Goal: Task Accomplishment & Management: Manage account settings

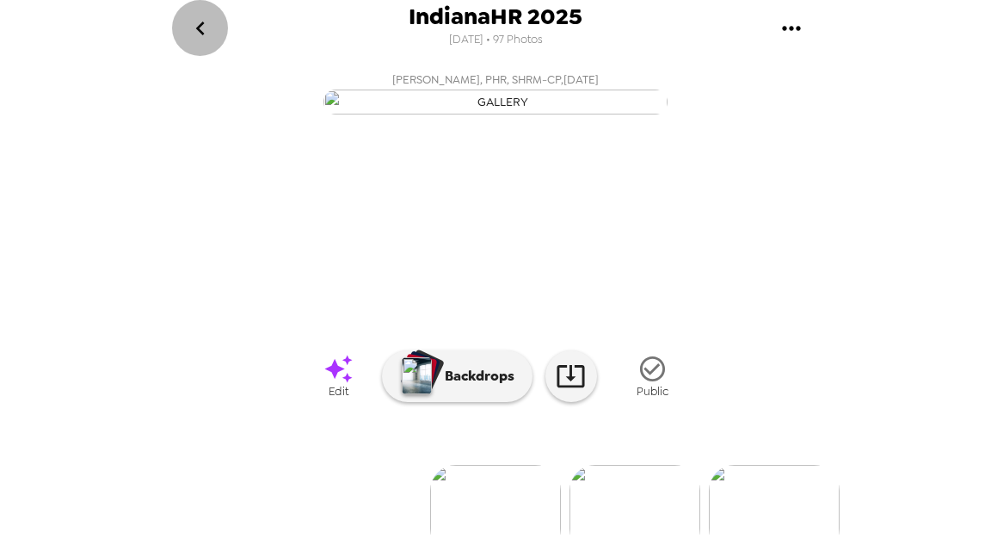
drag, startPoint x: 182, startPoint y: 19, endPoint x: 221, endPoint y: 35, distance: 42.0
click at [183, 19] on button "go back" at bounding box center [200, 28] width 56 height 56
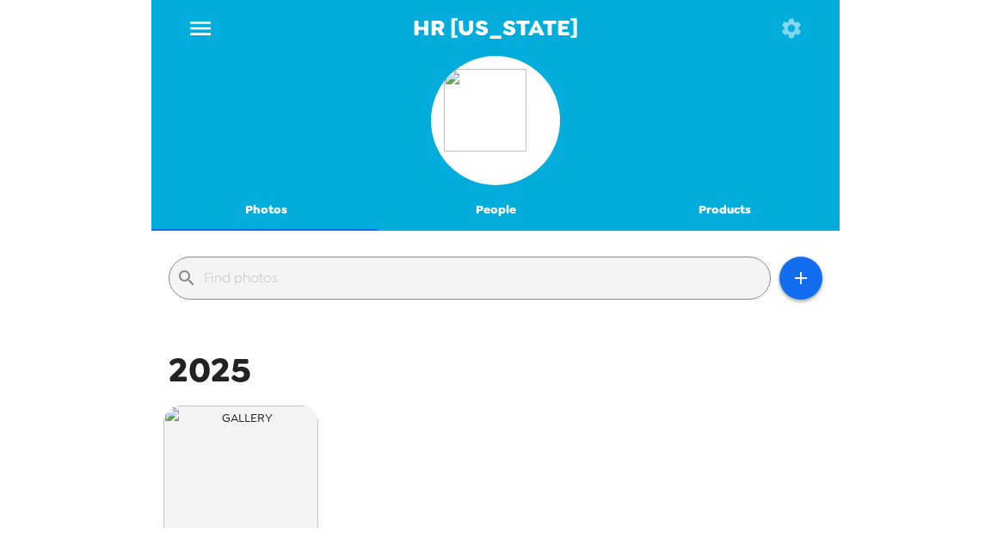
click at [205, 33] on icon "menu" at bounding box center [200, 29] width 21 height 14
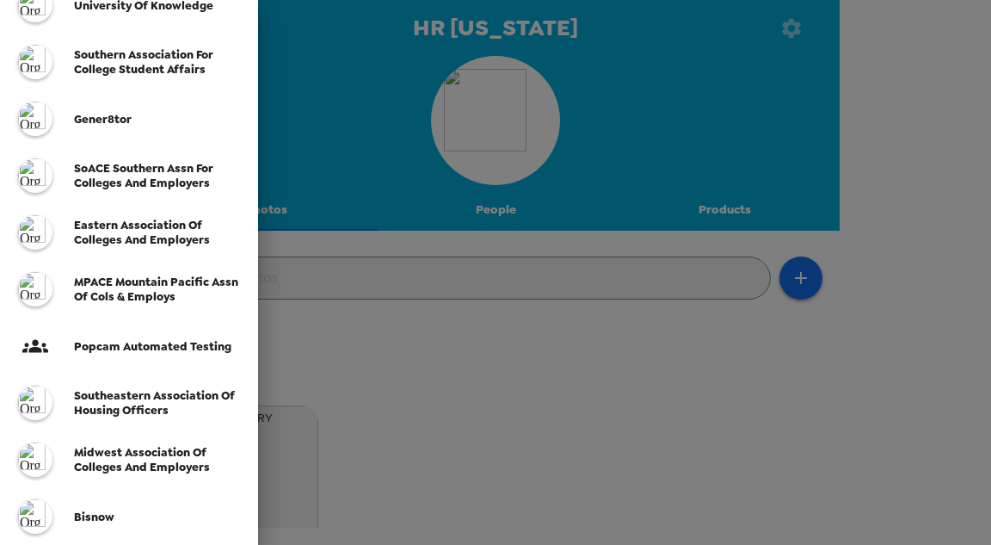
scroll to position [344, 0]
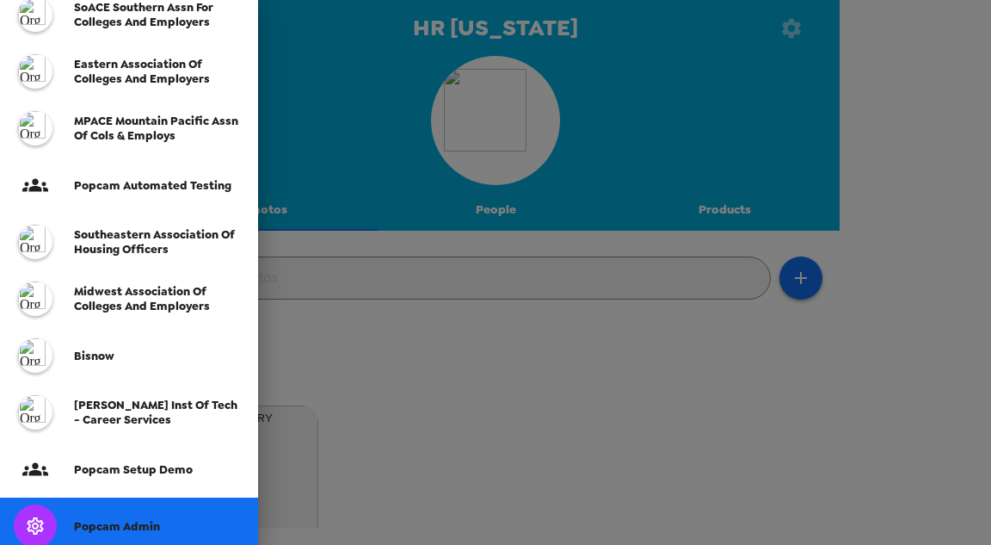
click at [133, 525] on span "Popcam Admin" at bounding box center [117, 526] width 86 height 15
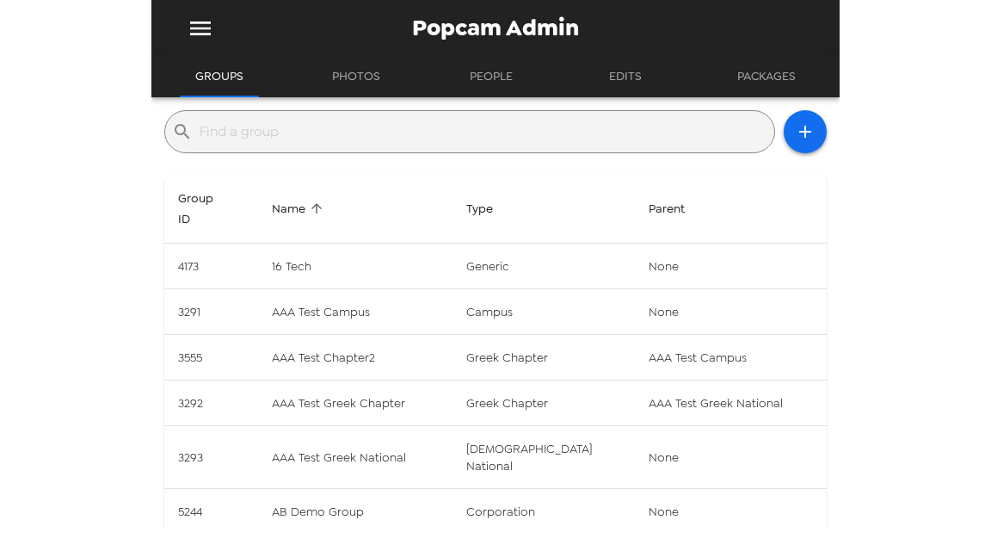
click at [371, 138] on input "text" at bounding box center [484, 132] width 568 height 28
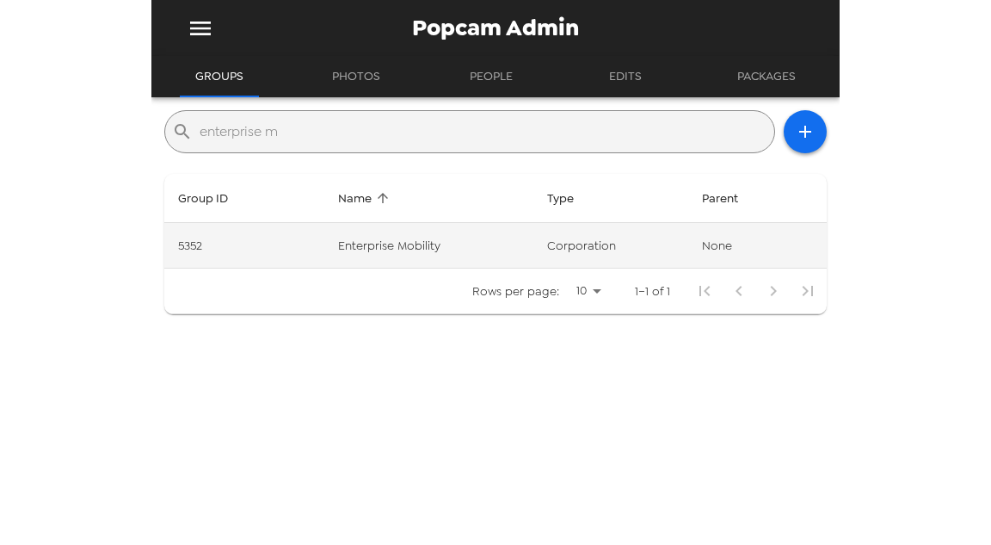
type input "enterprise m"
click at [380, 233] on td "Enterprise Mobility" at bounding box center [428, 246] width 209 height 46
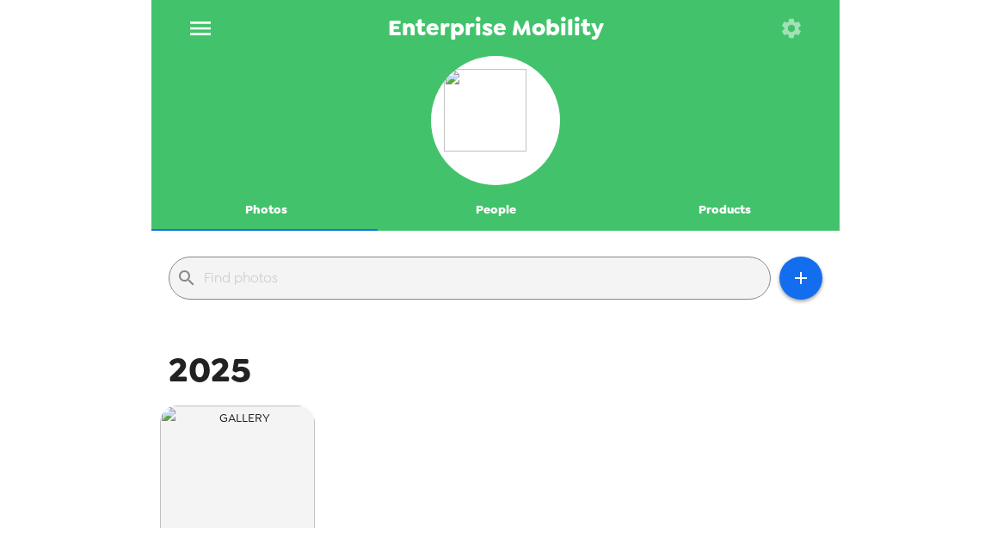
click at [791, 40] on button "button" at bounding box center [791, 28] width 56 height 56
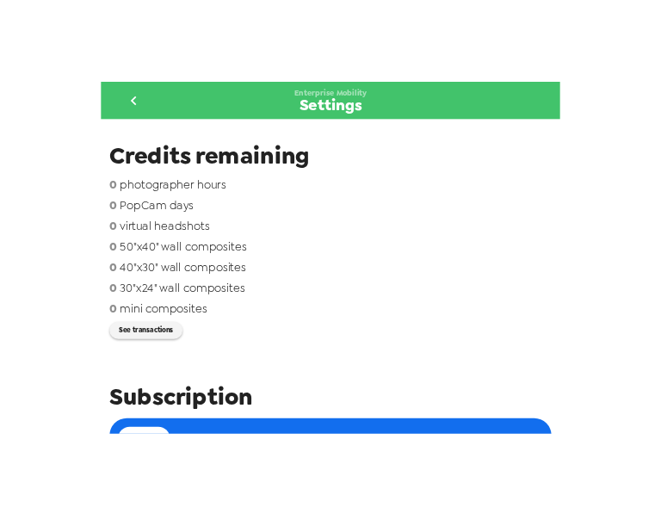
scroll to position [138, 0]
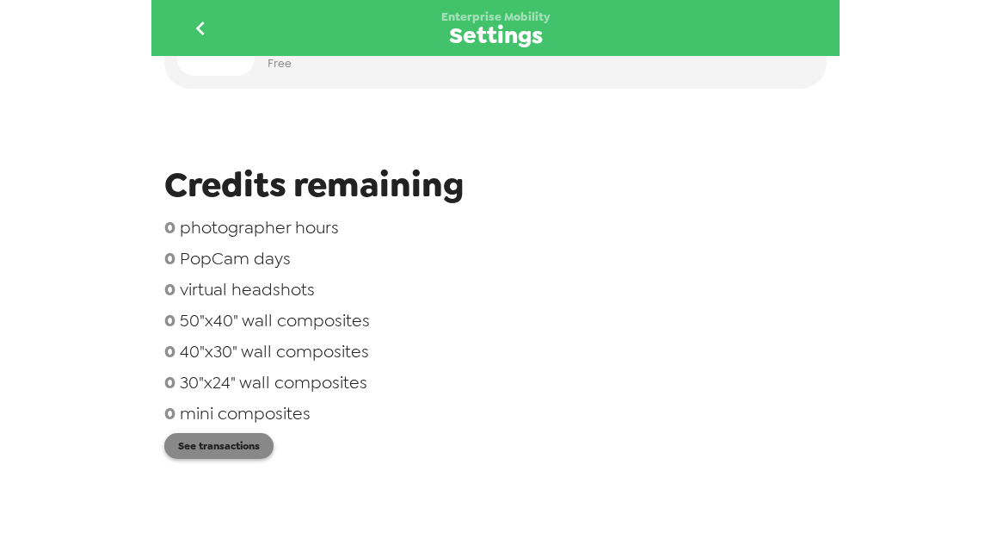
click at [232, 439] on button "See transactions" at bounding box center [218, 446] width 109 height 26
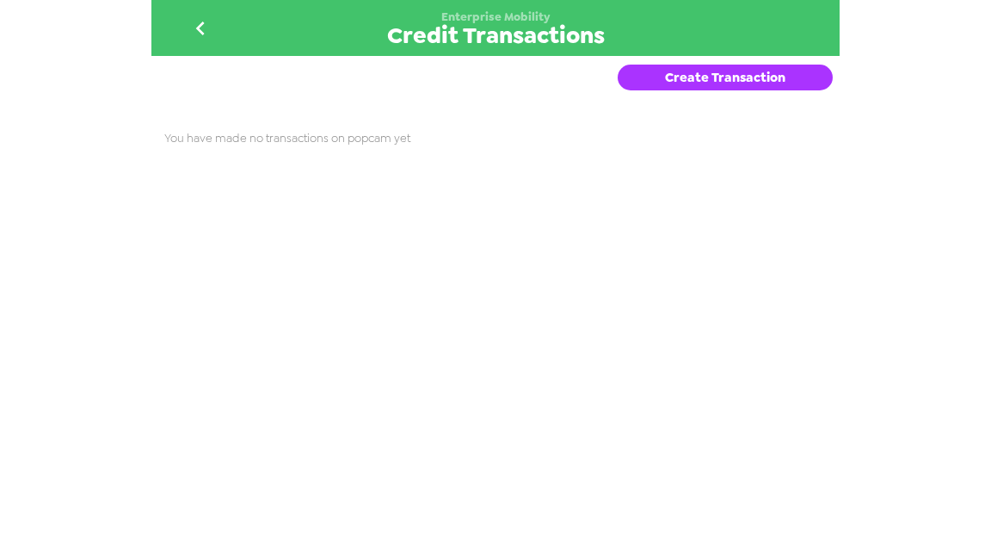
click at [657, 73] on button "Create Transaction" at bounding box center [725, 78] width 215 height 26
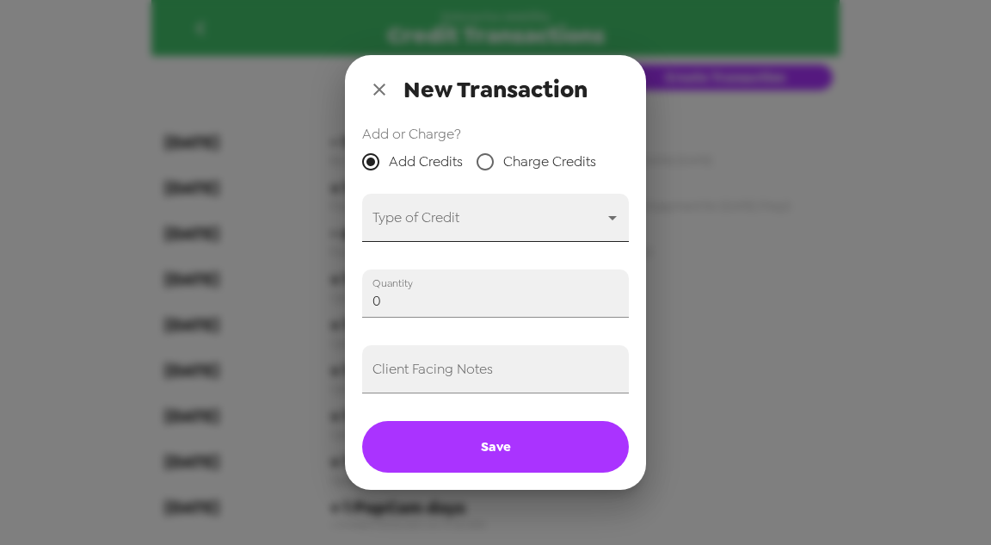
click at [448, 223] on body "Enterprise Mobility Credit Transactions Create Transaction 6-16-25 - 1 PopCam d…" at bounding box center [495, 272] width 991 height 545
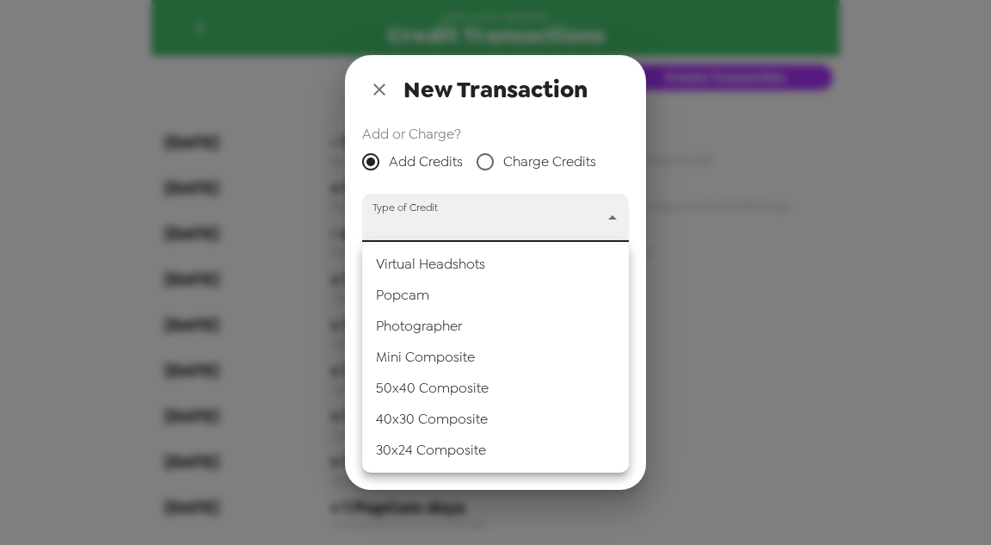
click at [439, 287] on li "Popcam" at bounding box center [495, 295] width 267 height 31
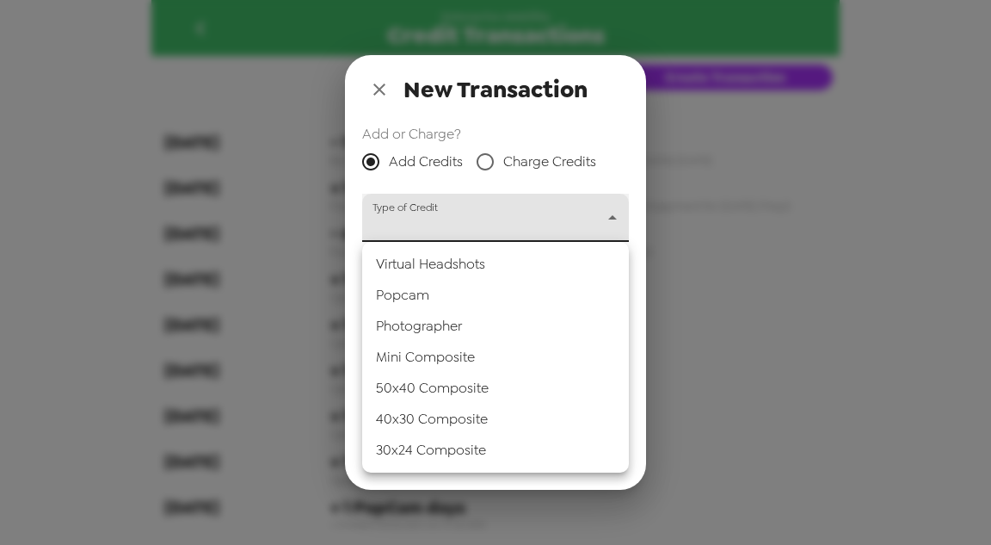
type input "popcam"
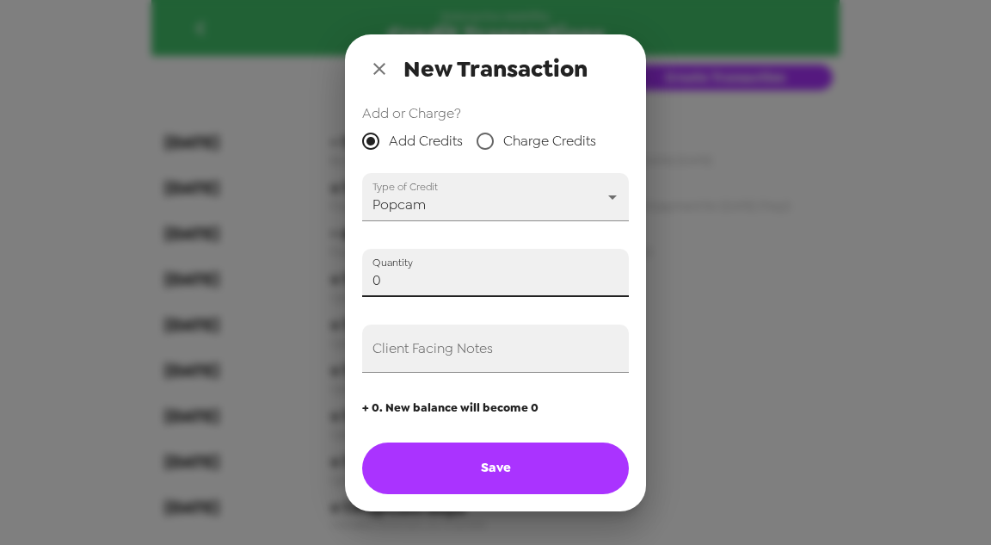
drag, startPoint x: 419, startPoint y: 293, endPoint x: 306, endPoint y: 277, distance: 114.8
click at [306, 277] on div "New Transaction Add or Charge? Add Credits Charge Credits Type of Credit Popcam…" at bounding box center [495, 272] width 991 height 545
type input "1"
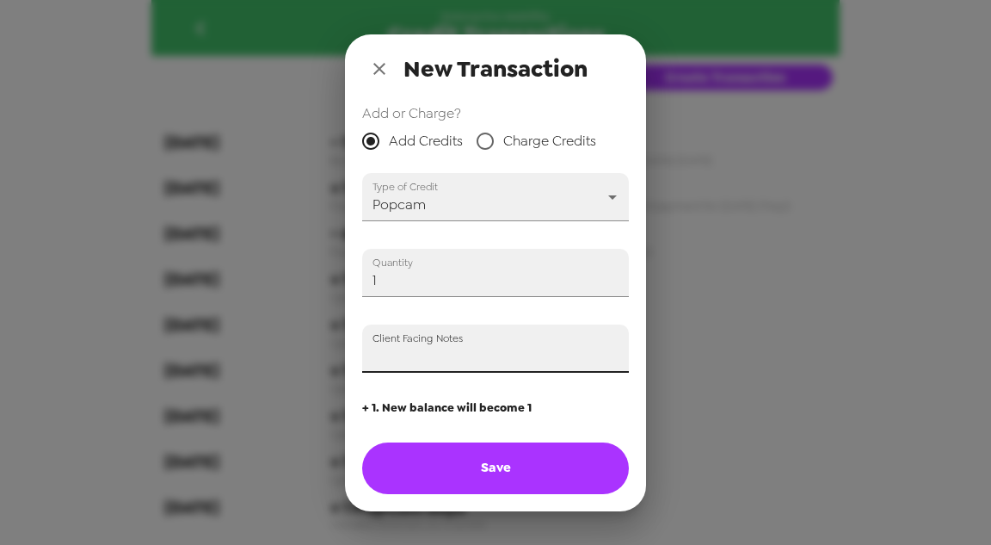
click at [429, 344] on div "Client Facing Notes" at bounding box center [495, 348] width 267 height 48
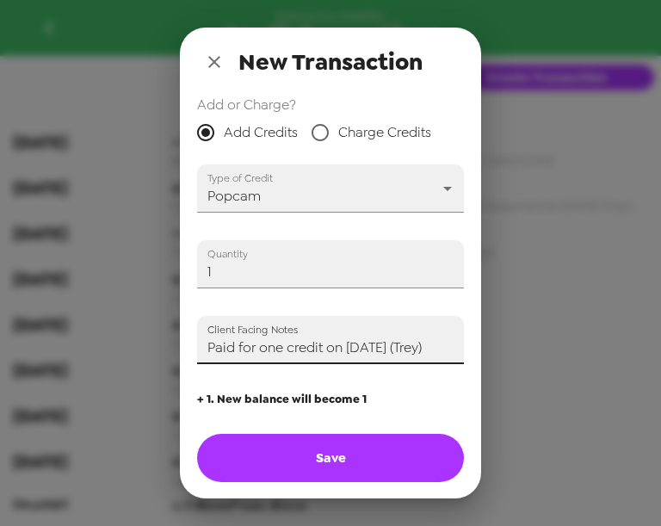
scroll to position [3, 0]
click at [283, 348] on input "Paid for one credit on 7/10/25 (Trey)" at bounding box center [330, 339] width 267 height 48
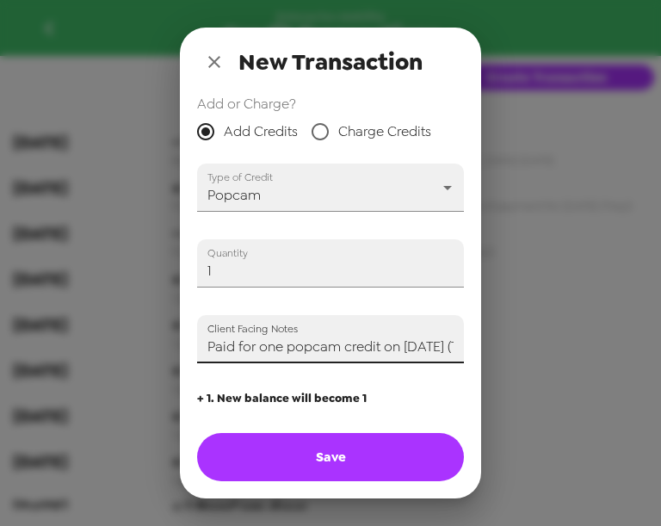
type input "Paid for one popcam credit on 7/10/25 (Trey)"
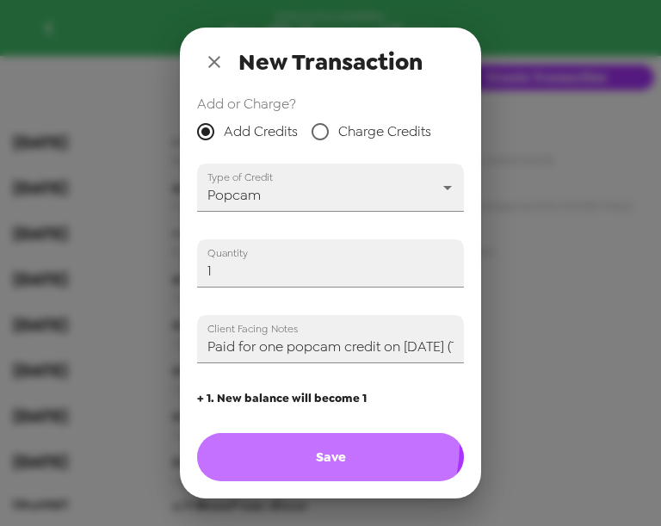
drag, startPoint x: 313, startPoint y: 446, endPoint x: 327, endPoint y: 444, distance: 13.9
click at [313, 445] on button "Save" at bounding box center [330, 457] width 267 height 48
type input "0"
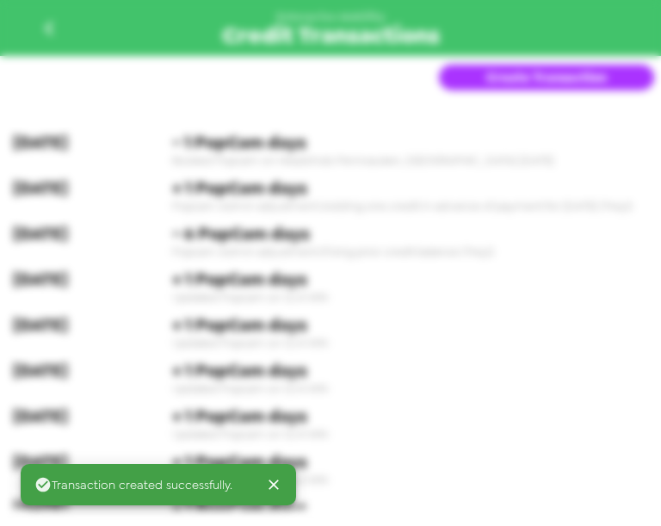
scroll to position [0, 0]
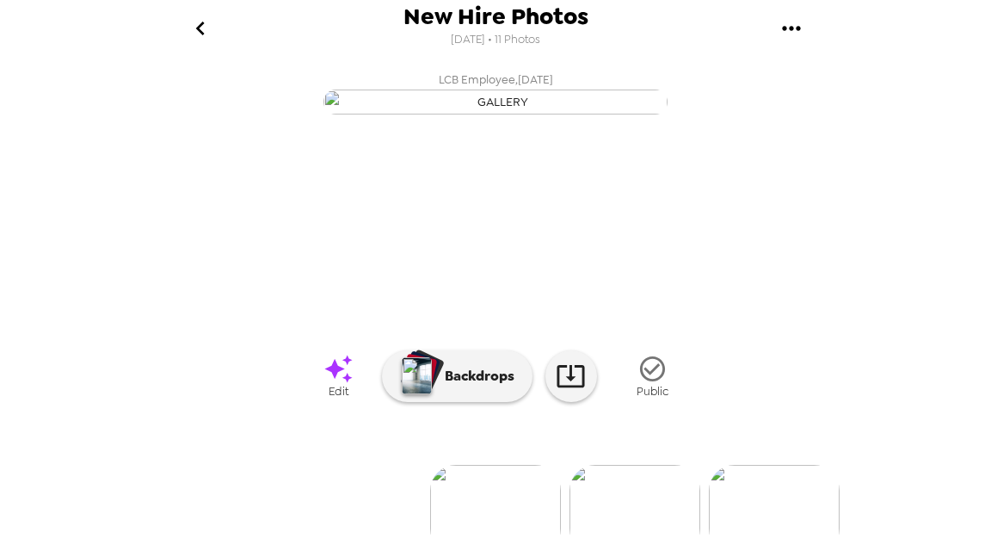
click at [241, 15] on div "New Hire Photos 8/13/2025 • 11 Photos" at bounding box center [495, 28] width 688 height 56
click at [209, 26] on icon "go back" at bounding box center [201, 29] width 28 height 28
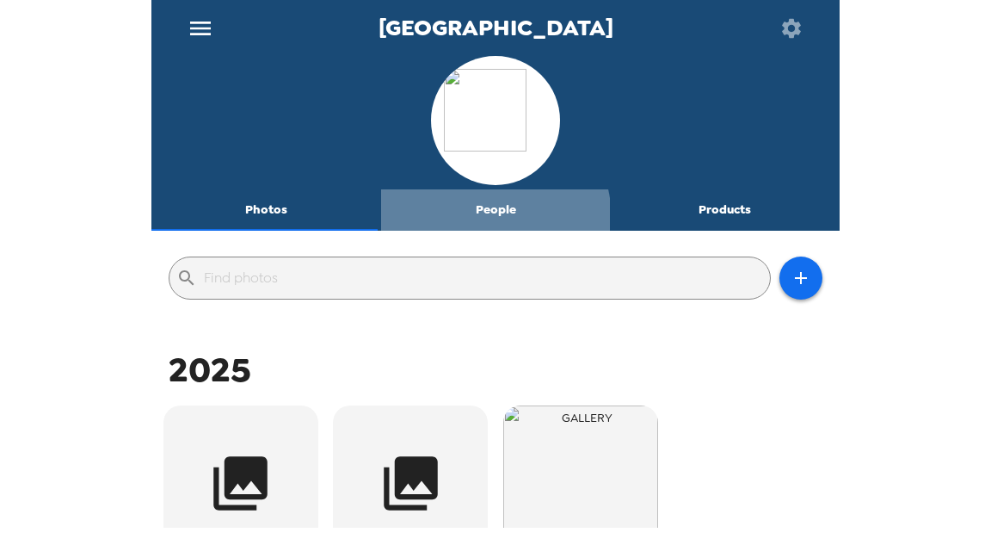
click at [472, 220] on button "People" at bounding box center [496, 209] width 230 height 41
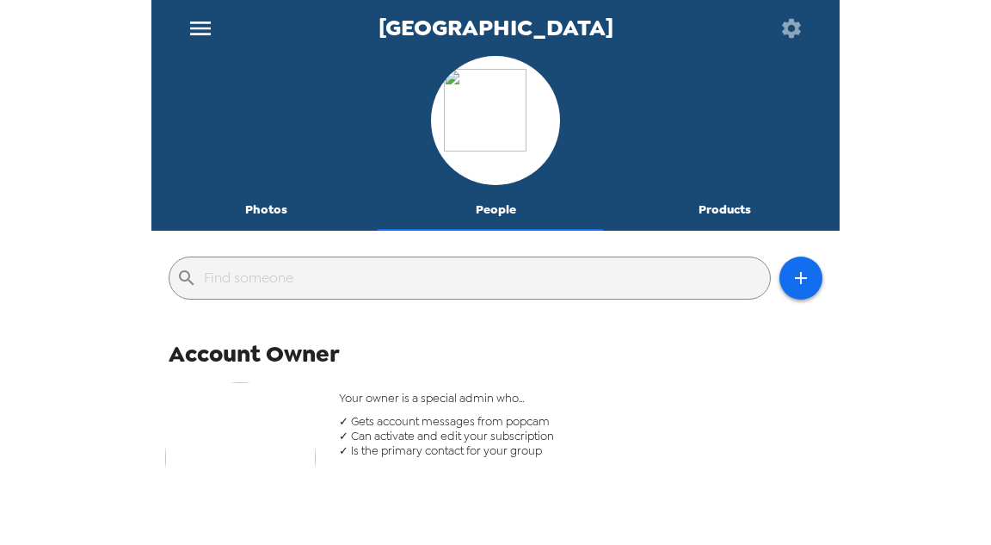
click at [199, 20] on icon "menu" at bounding box center [201, 29] width 28 height 28
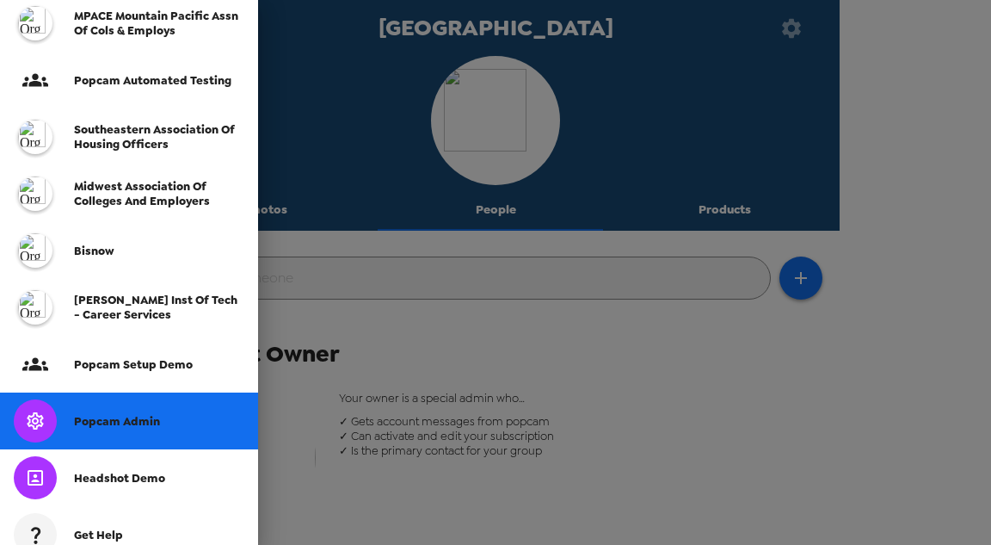
scroll to position [551, 0]
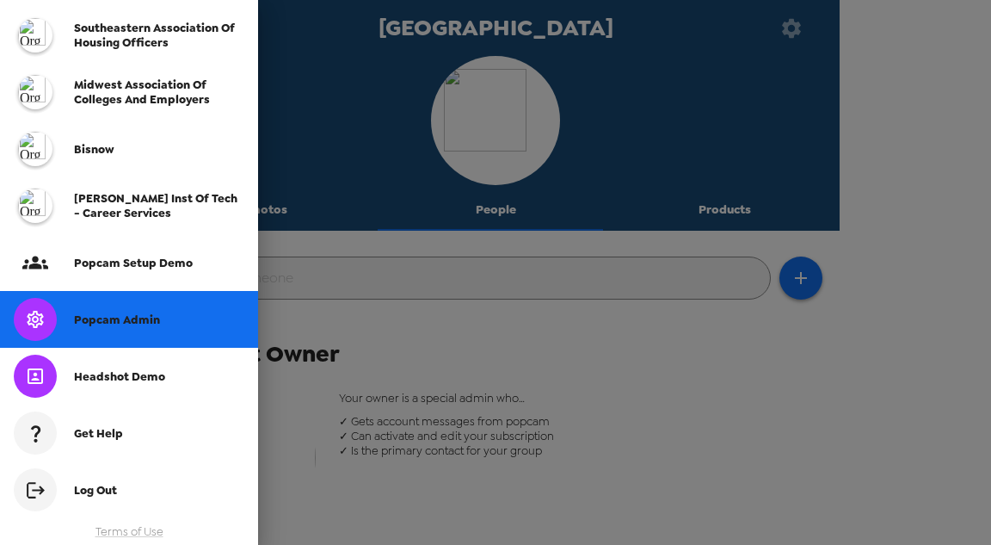
click at [155, 320] on span "Popcam Admin" at bounding box center [117, 319] width 86 height 15
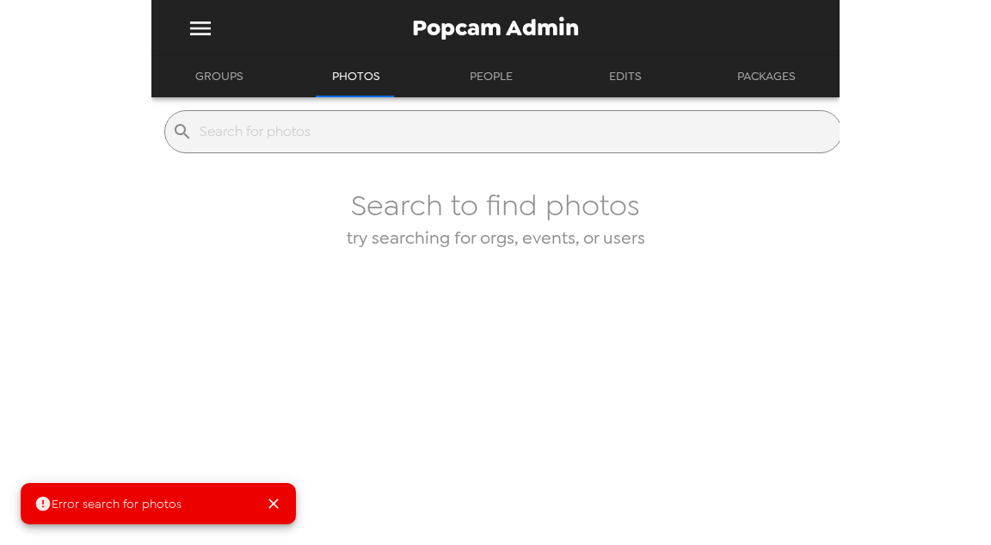
click at [437, 131] on input "text" at bounding box center [517, 132] width 635 height 28
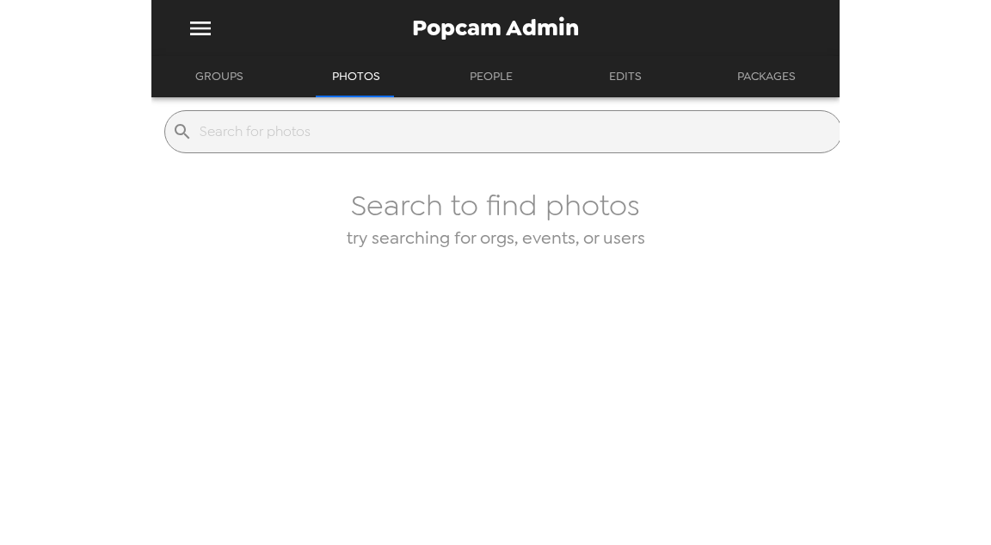
click at [241, 76] on button "Groups" at bounding box center [219, 76] width 79 height 41
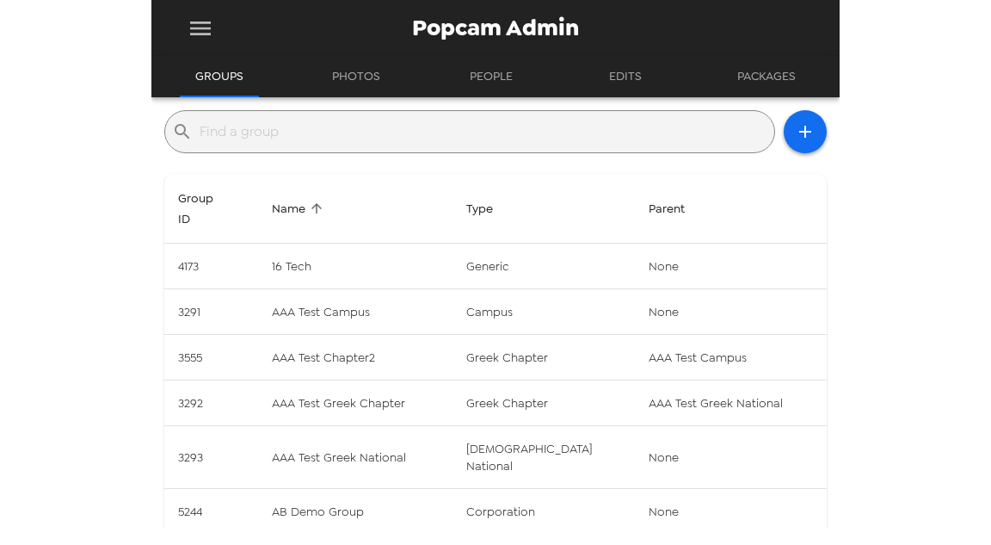
click at [188, 8] on button "menu" at bounding box center [200, 28] width 56 height 56
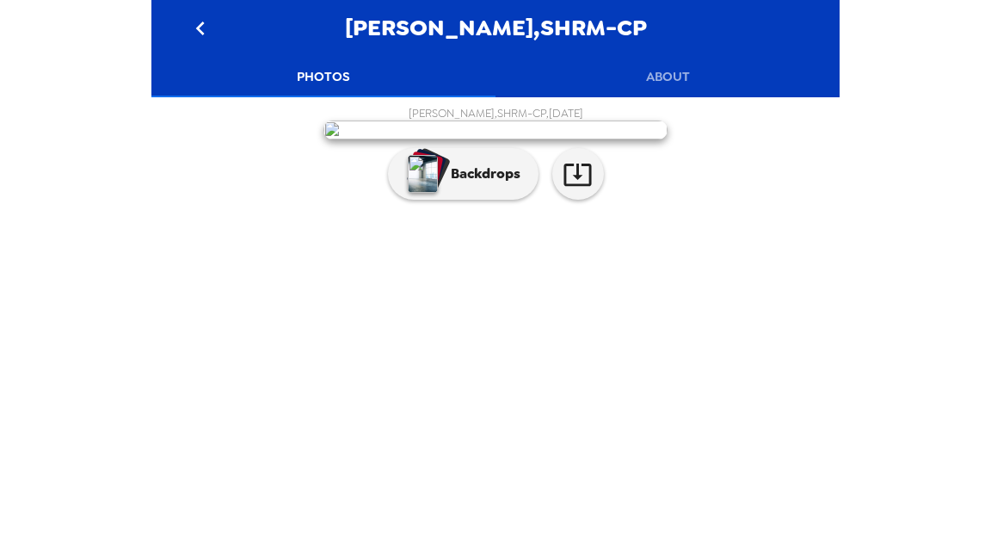
click at [702, 85] on button "About" at bounding box center [668, 76] width 344 height 41
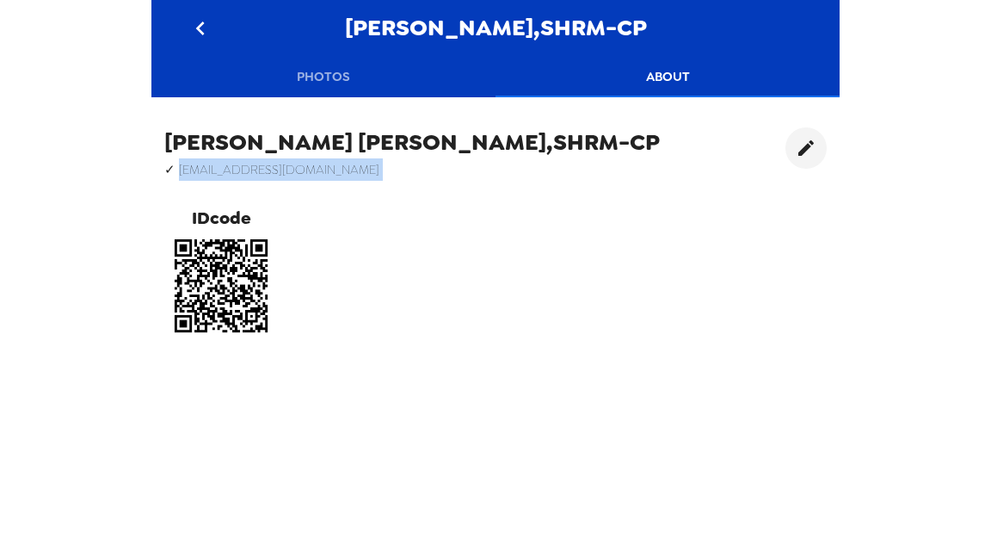
drag, startPoint x: 177, startPoint y: 174, endPoint x: 337, endPoint y: 170, distance: 159.3
click at [336, 181] on div "[PERSON_NAME],SHRM-CP ✓ [EMAIL_ADDRESS][DOMAIN_NAME] IDcode" at bounding box center [412, 234] width 496 height 215
click at [330, 167] on h6 "✓ [EMAIL_ADDRESS][DOMAIN_NAME]" at bounding box center [412, 169] width 496 height 22
click at [343, 62] on button "Photos" at bounding box center [323, 76] width 344 height 41
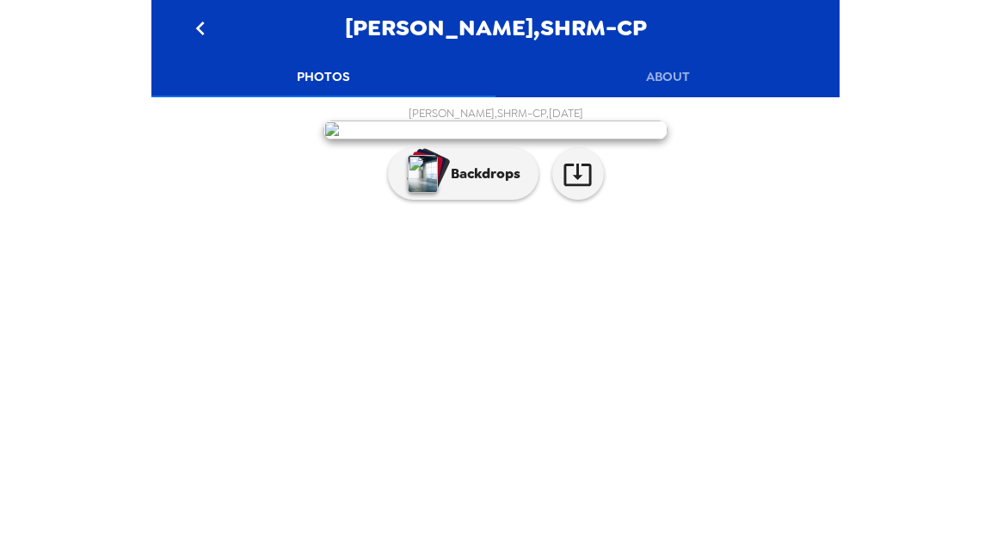
click at [676, 80] on button "About" at bounding box center [668, 76] width 344 height 41
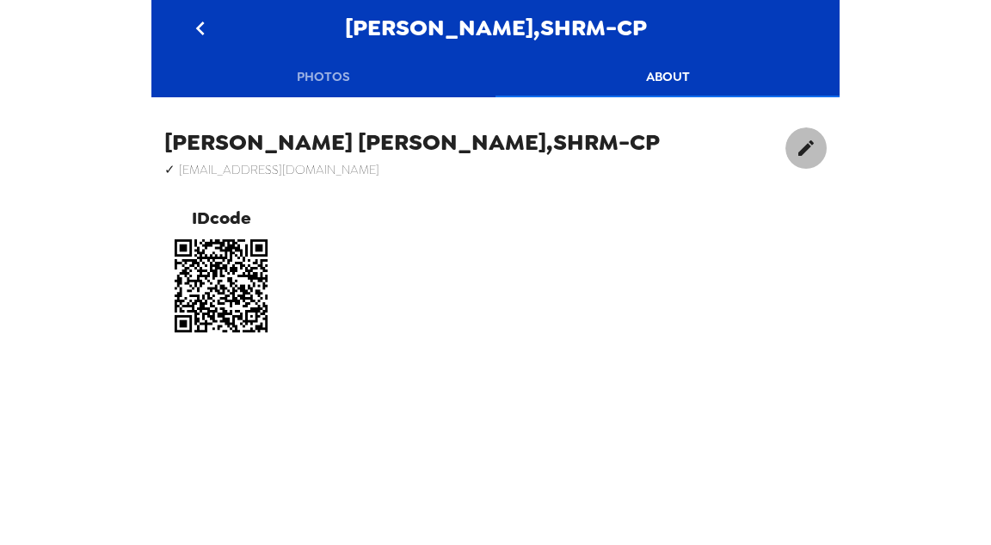
click at [796, 153] on icon "edit" at bounding box center [806, 148] width 21 height 21
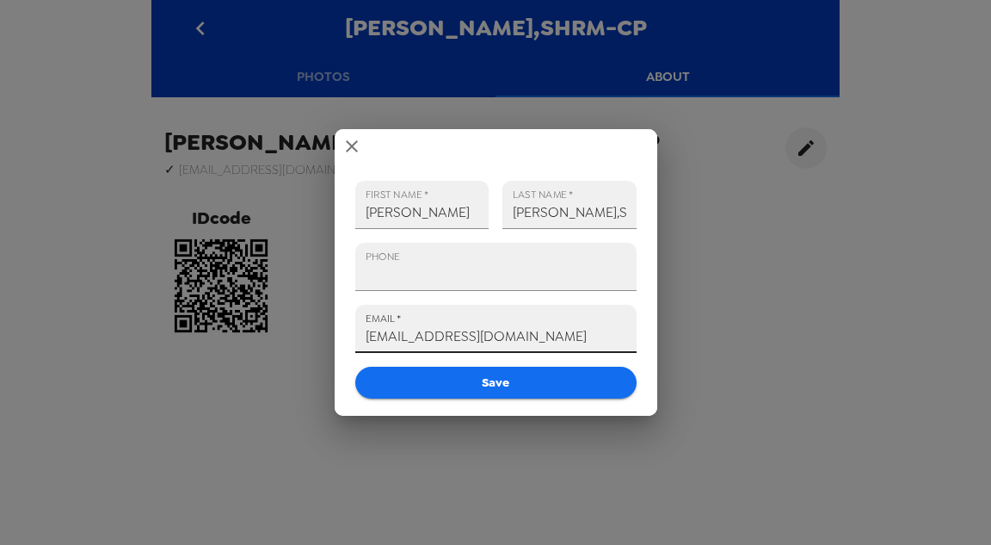
drag, startPoint x: 530, startPoint y: 338, endPoint x: 194, endPoint y: 315, distance: 337.3
click at [194, 316] on div "FIRST NAME   * [PERSON_NAME] LAST NAME   * [PERSON_NAME],SHRM-CP PHONE EMAIL   …" at bounding box center [495, 272] width 991 height 545
click at [355, 146] on icon "close" at bounding box center [352, 146] width 21 height 21
